Goal: Task Accomplishment & Management: Manage account settings

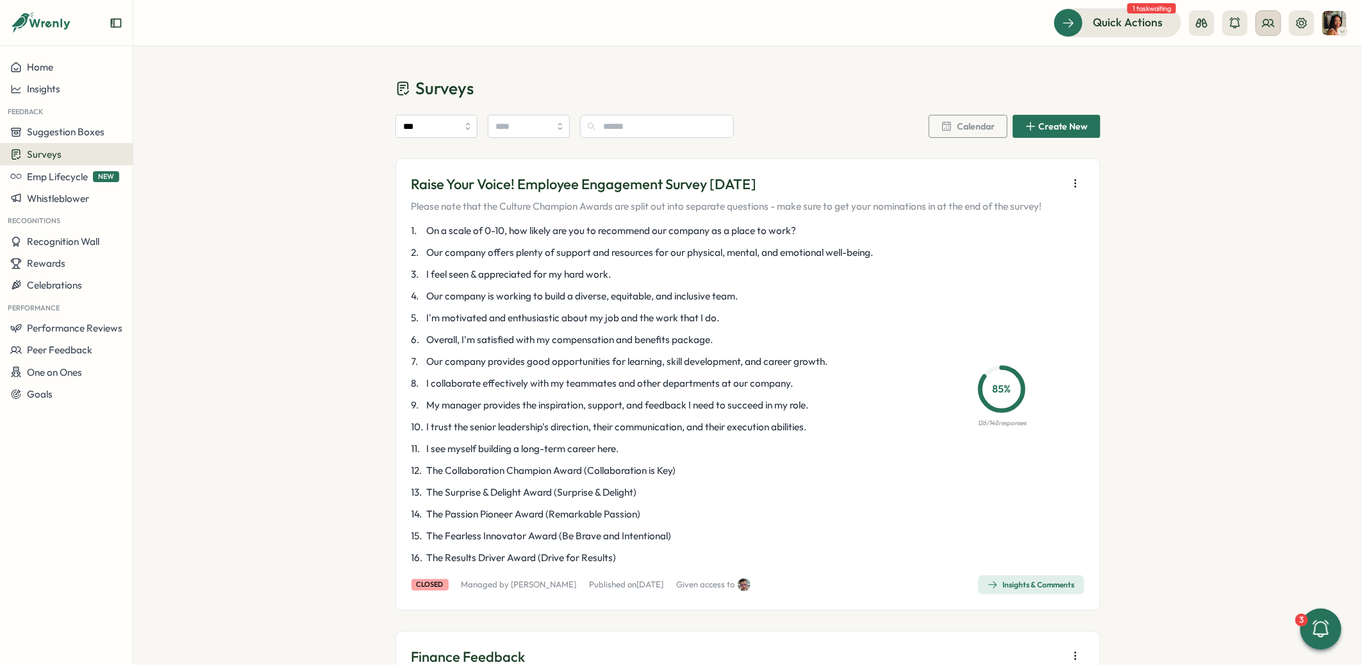
click at [1274, 22] on icon at bounding box center [1268, 23] width 13 height 13
click at [1277, 71] on div "Org Members" at bounding box center [1269, 63] width 96 height 24
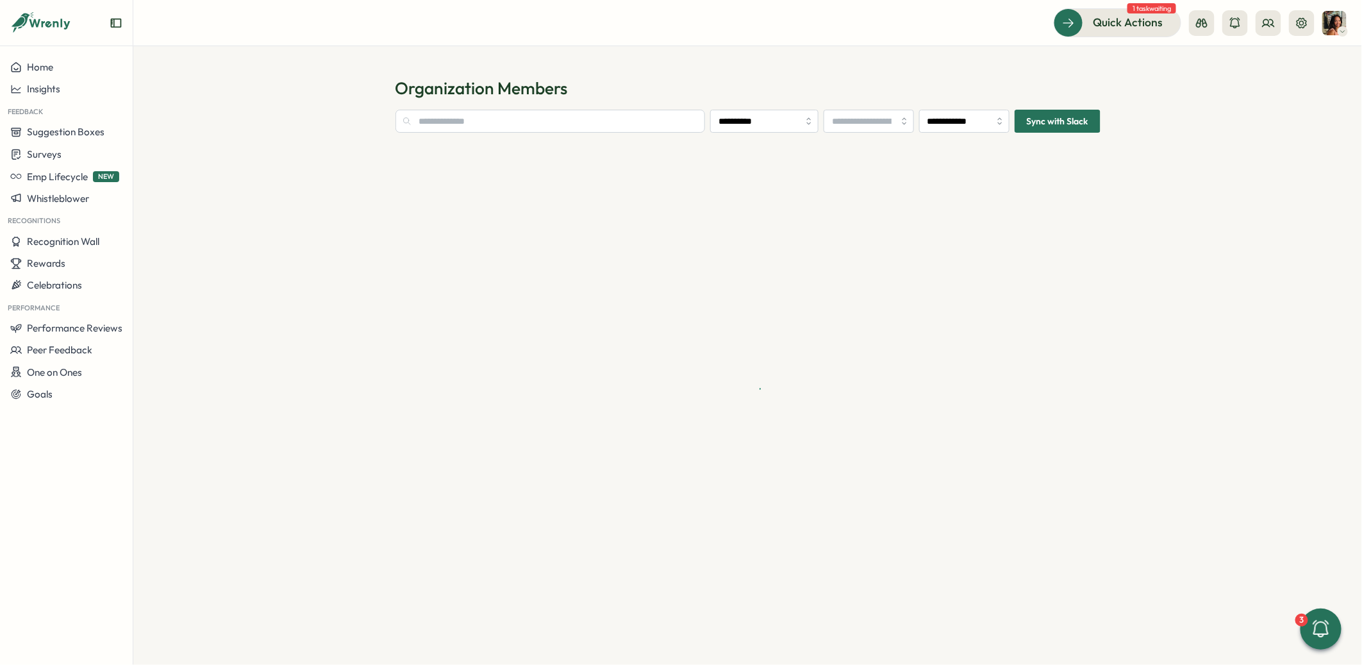
type input "**********"
click at [643, 124] on input "text" at bounding box center [523, 121] width 256 height 23
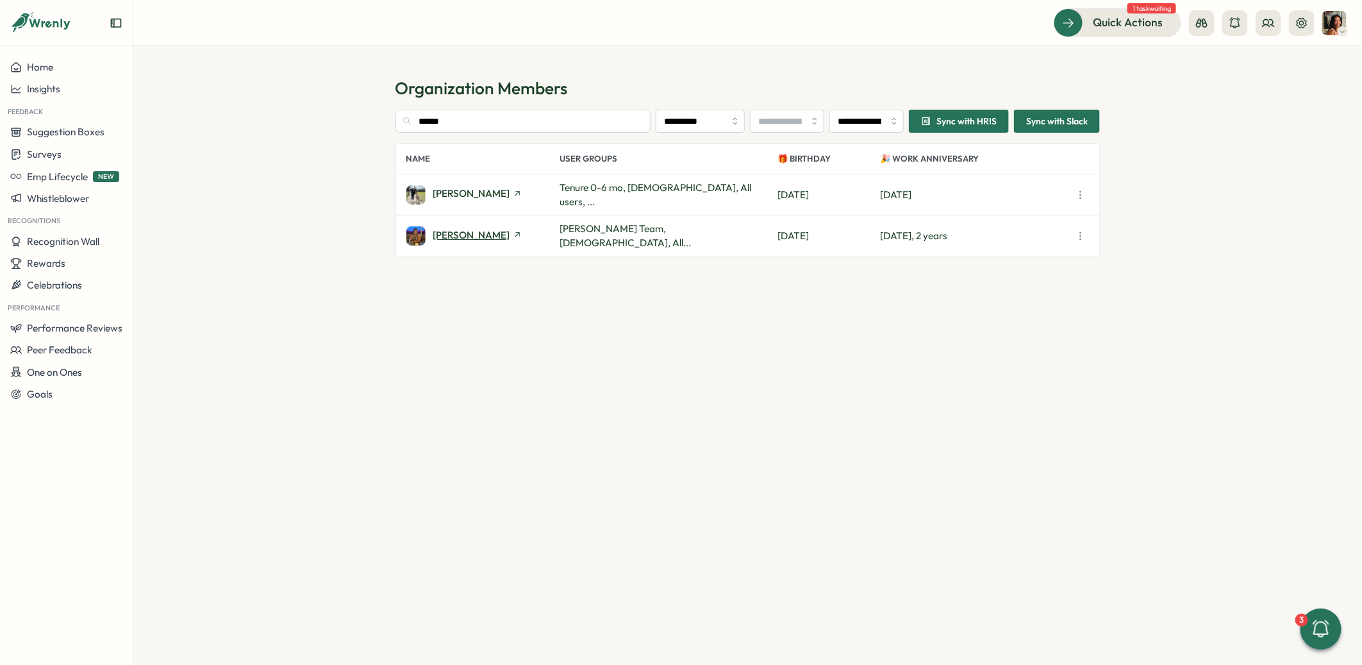
click at [491, 230] on span "[PERSON_NAME]" at bounding box center [471, 235] width 77 height 10
click at [467, 120] on input "******" at bounding box center [523, 121] width 256 height 23
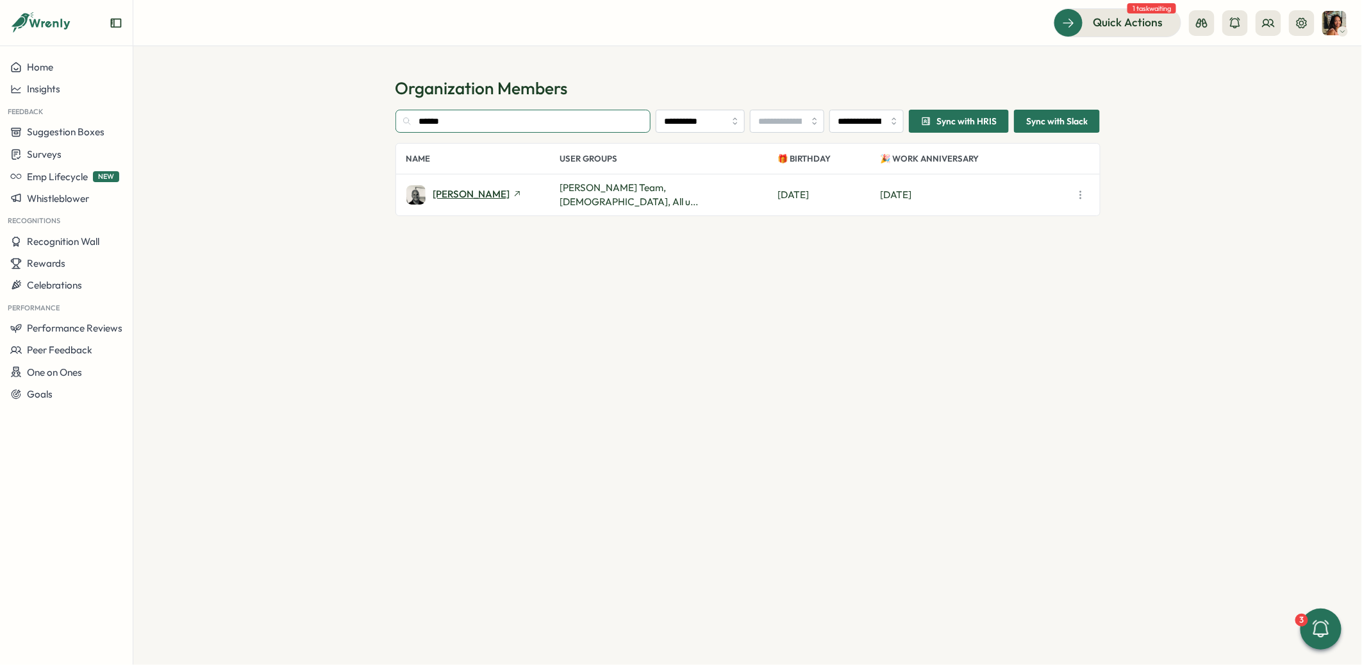
type input "******"
click at [442, 189] on span "Damien Glista" at bounding box center [471, 194] width 77 height 10
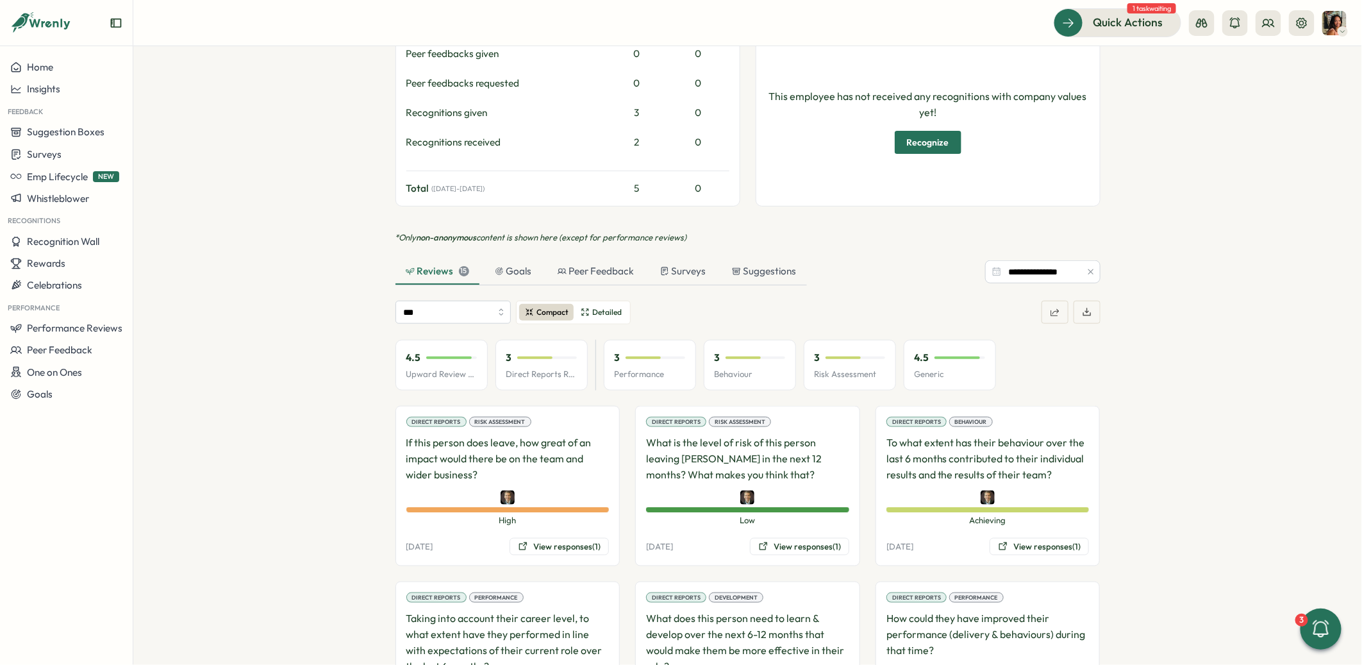
scroll to position [629, 0]
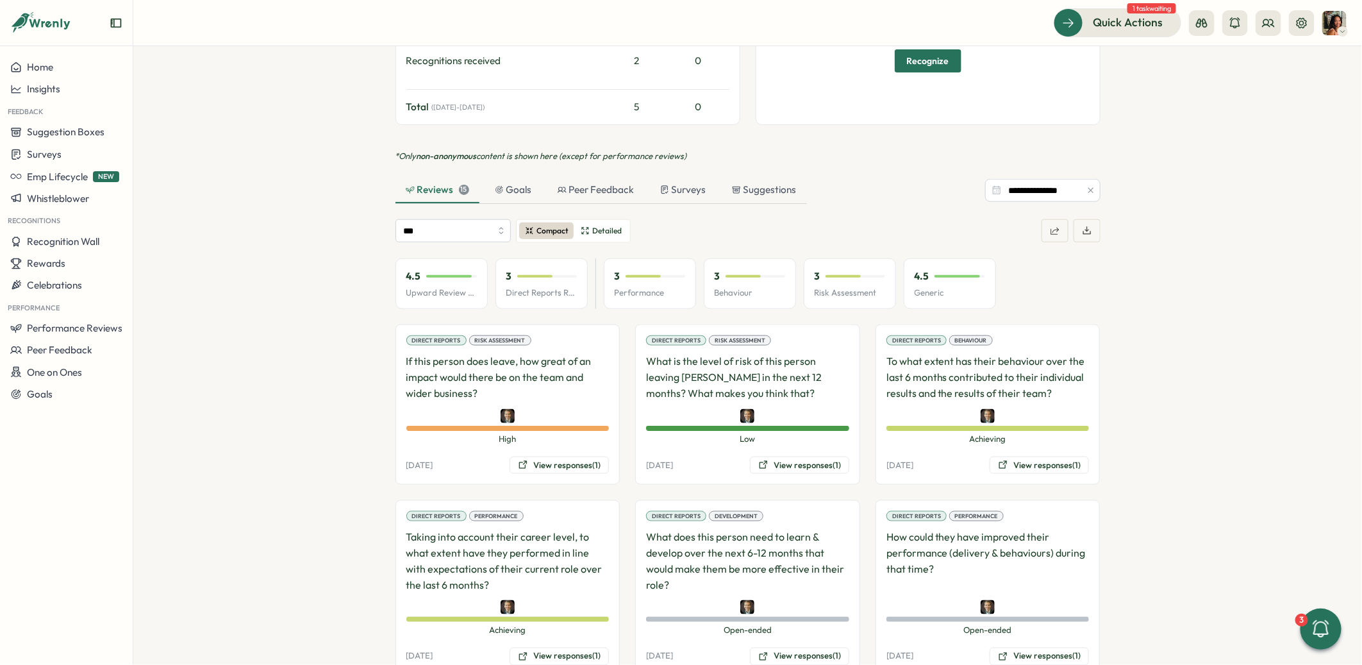
click at [1050, 226] on icon "button" at bounding box center [1055, 231] width 10 height 10
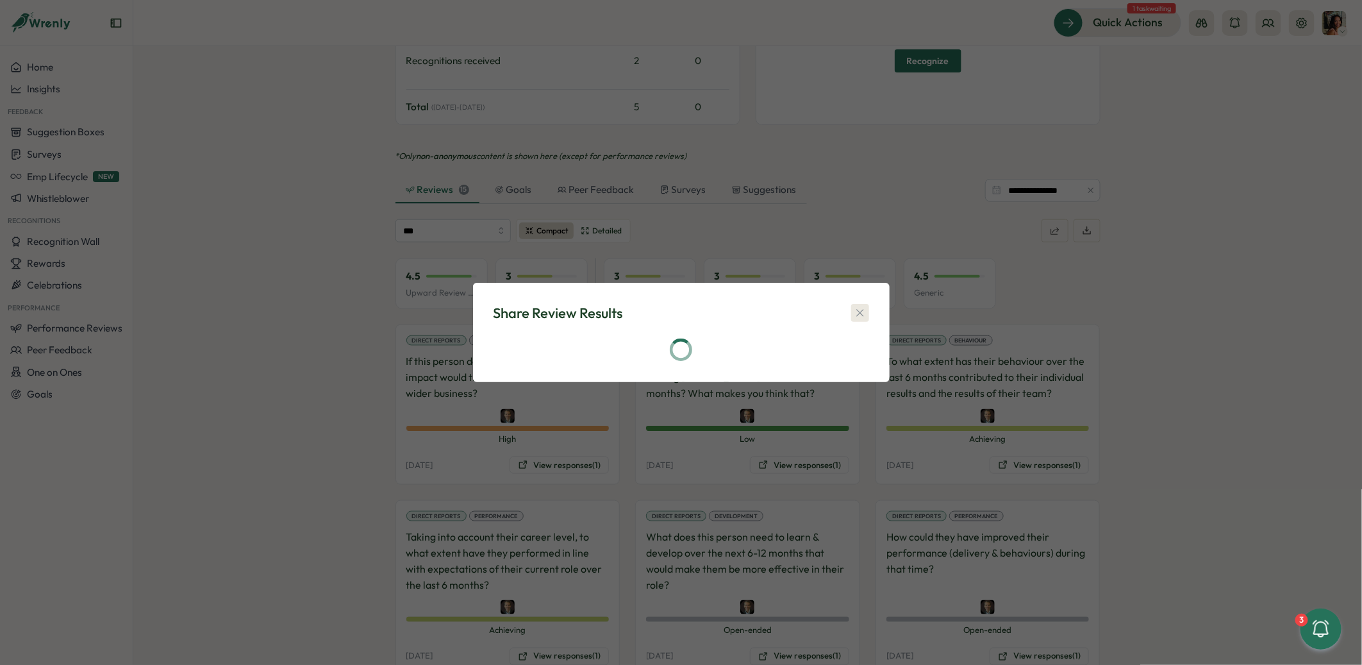
click at [866, 318] on icon "button" at bounding box center [860, 312] width 13 height 13
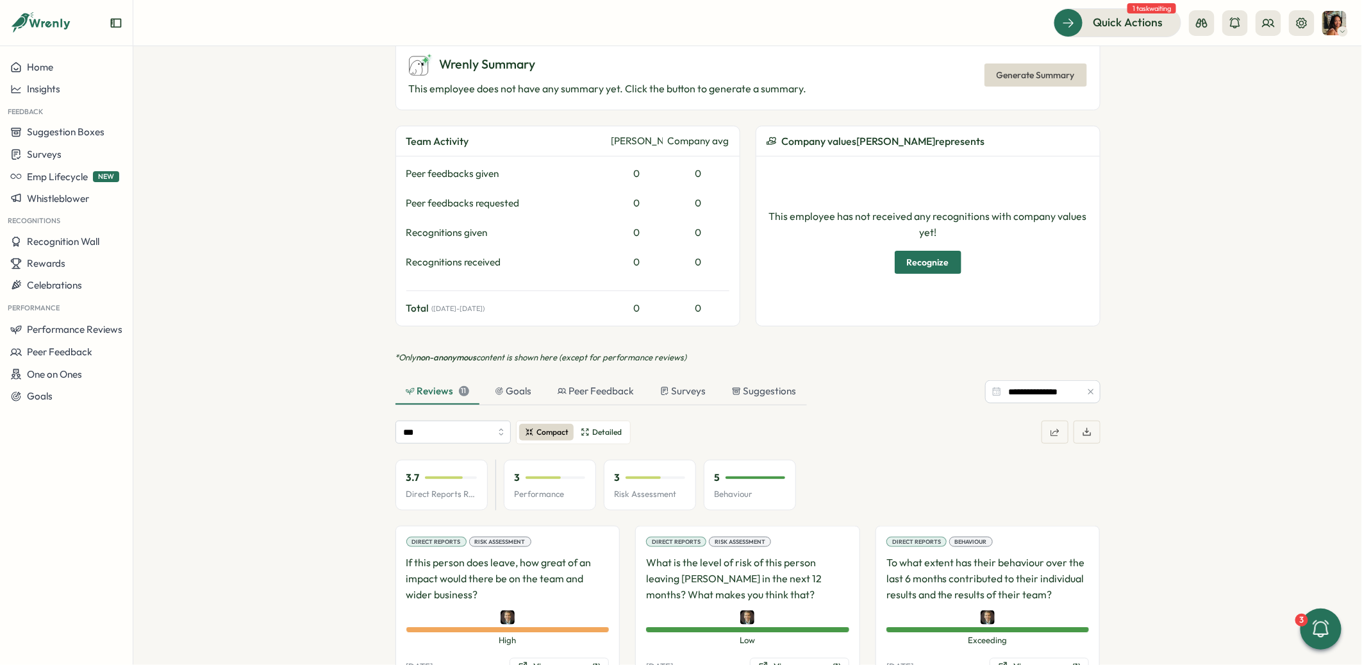
scroll to position [436, 0]
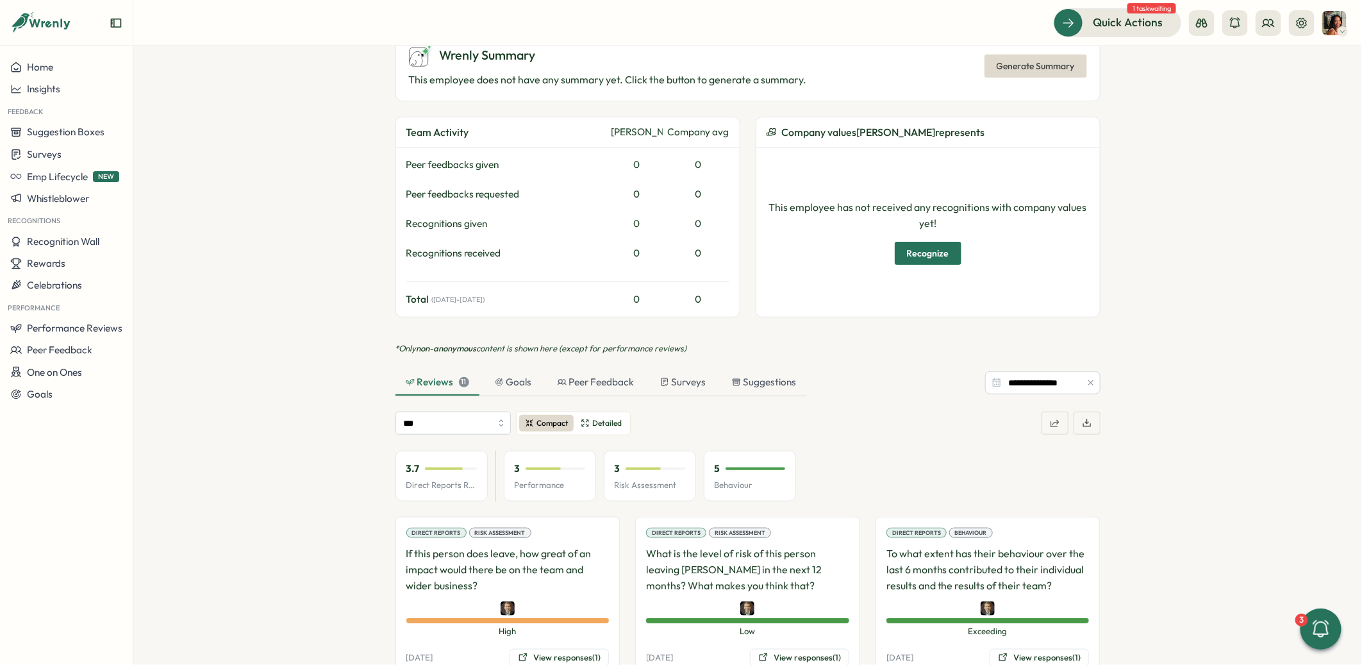
click at [1050, 418] on icon "button" at bounding box center [1055, 423] width 10 height 10
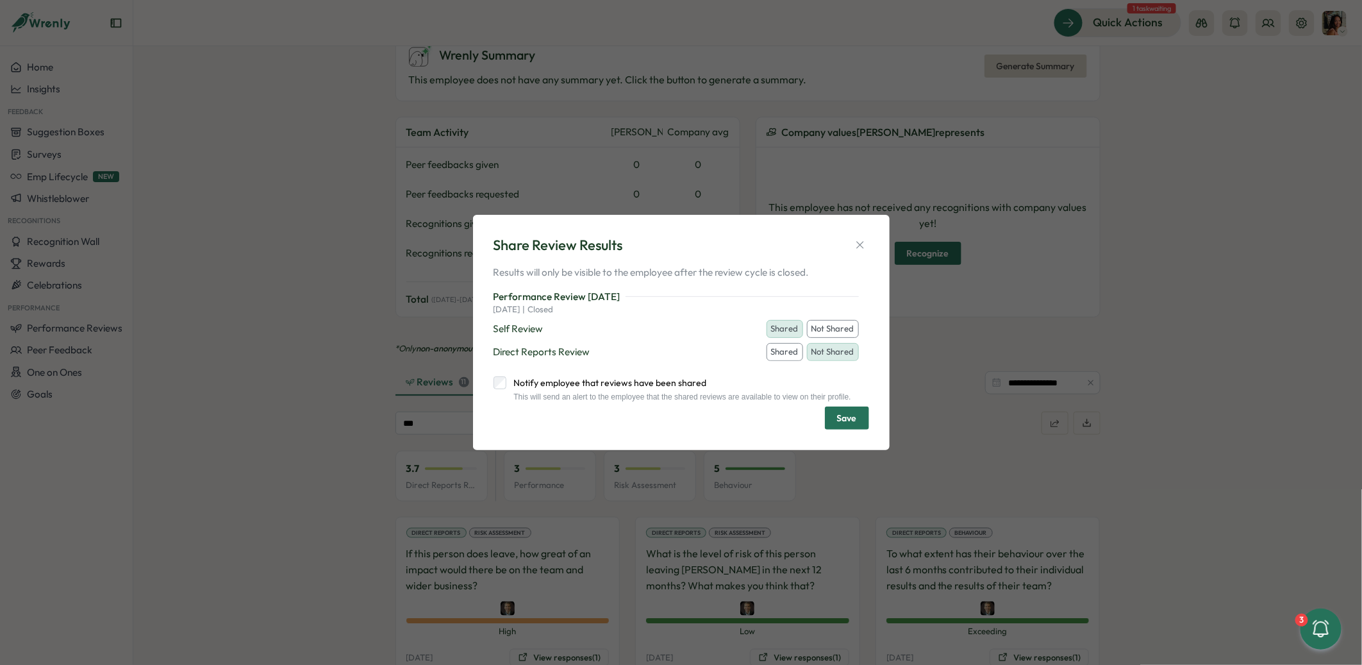
click at [789, 352] on button "Shared" at bounding box center [784, 352] width 37 height 18
click at [841, 425] on span "Save" at bounding box center [847, 418] width 20 height 22
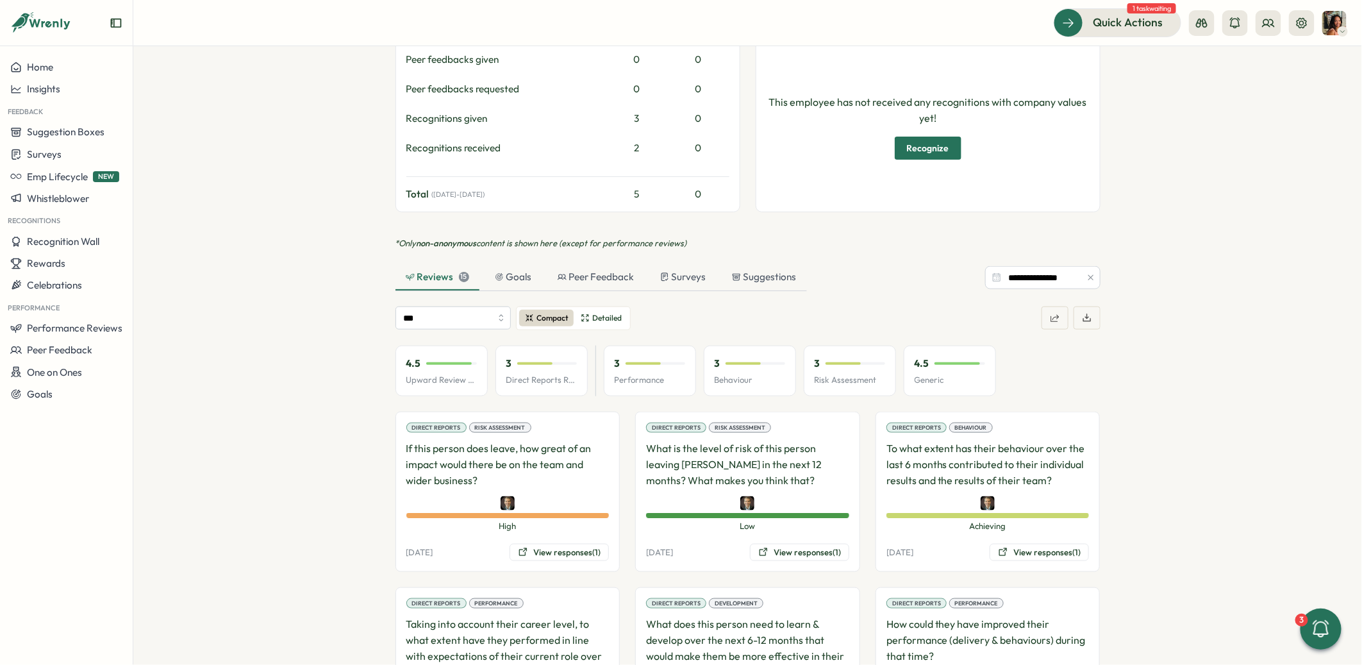
scroll to position [545, 0]
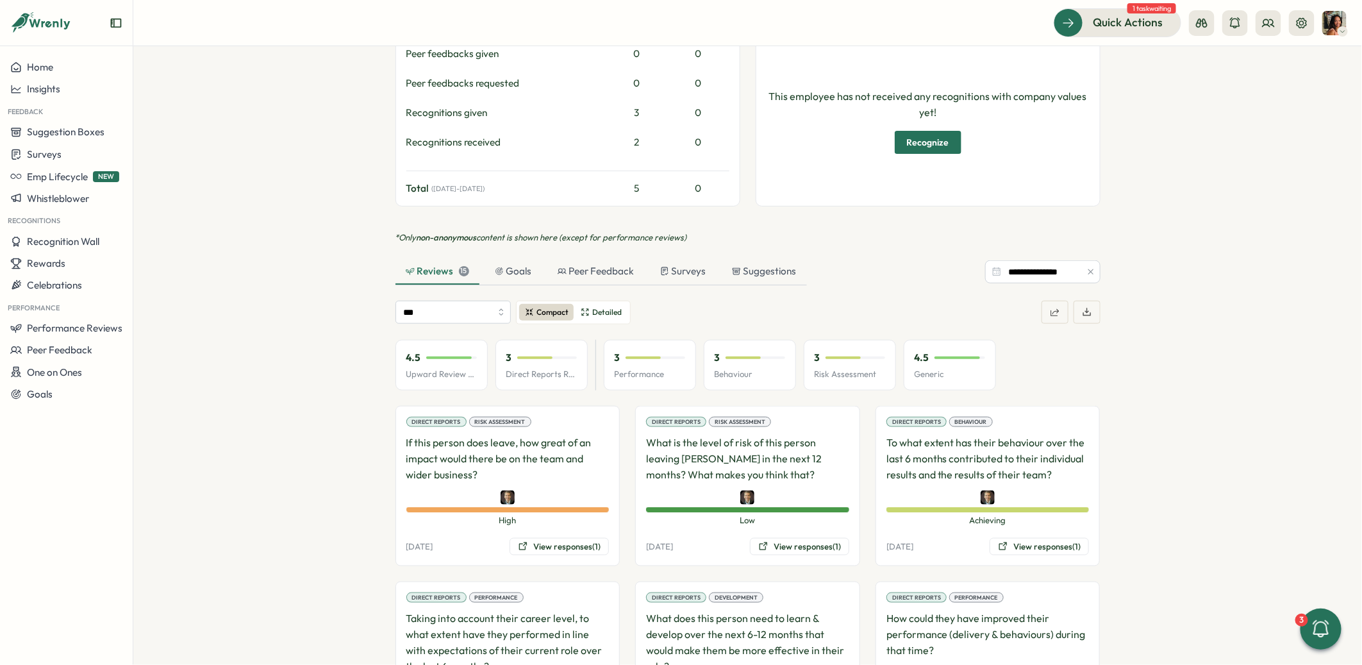
click at [1043, 301] on button "button" at bounding box center [1054, 312] width 27 height 23
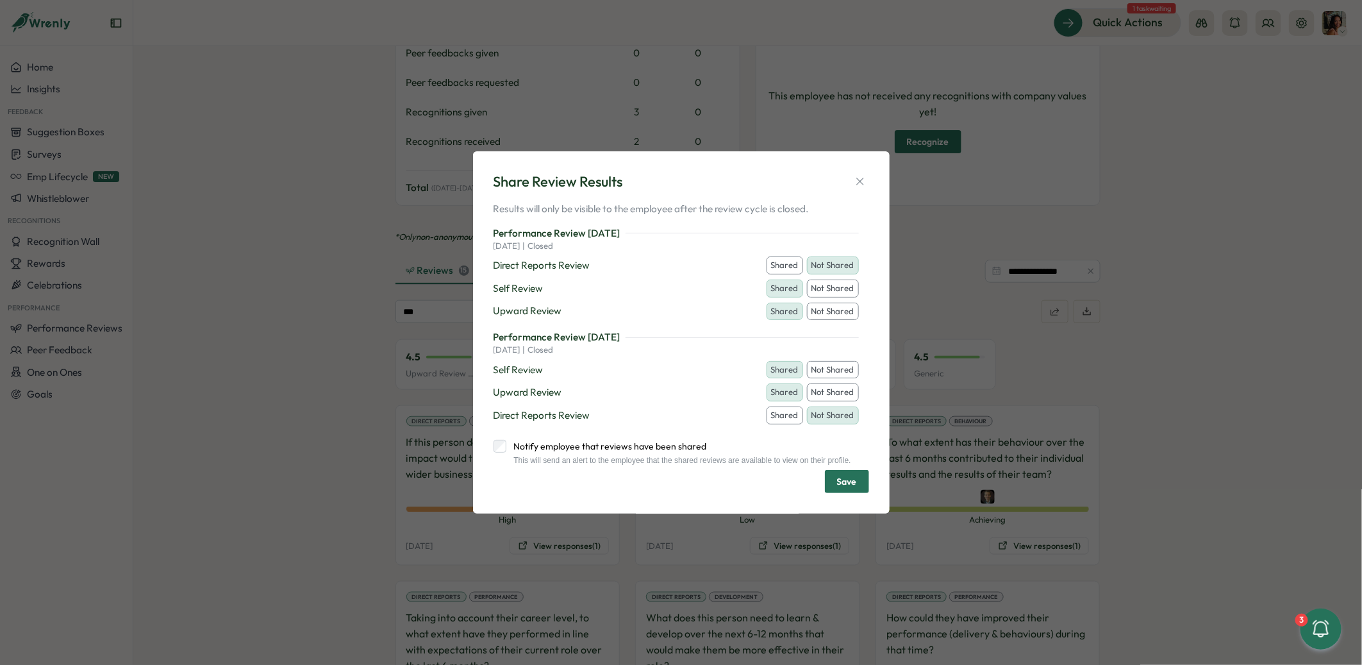
scroll to position [549, 0]
click at [788, 264] on button "Shared" at bounding box center [784, 265] width 37 height 18
click at [844, 485] on span "Save" at bounding box center [847, 481] width 20 height 22
